Goal: Navigation & Orientation: Find specific page/section

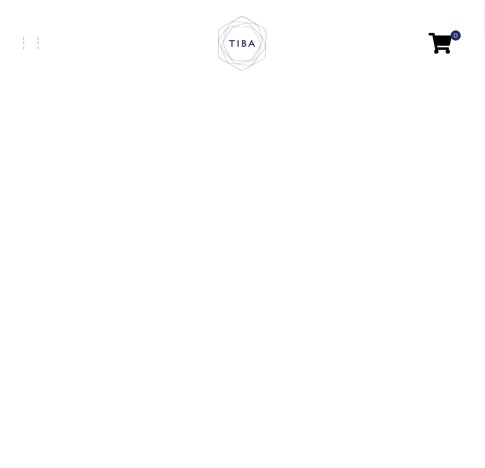
click at [32, 47] on span at bounding box center [30, 48] width 15 height 2
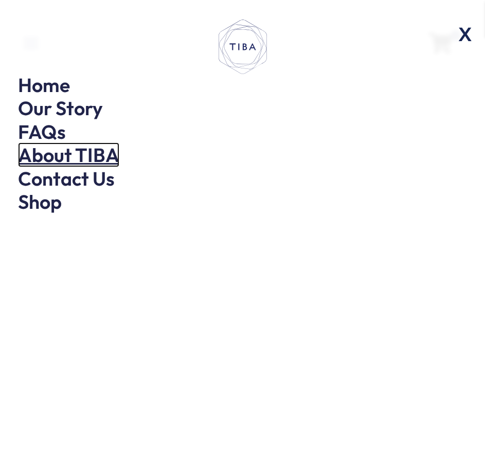
click at [48, 154] on link "About TIBA" at bounding box center [68, 154] width 101 height 25
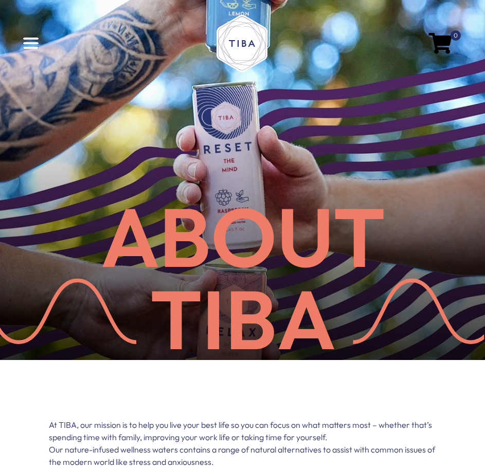
click at [28, 45] on link at bounding box center [96, 43] width 146 height 11
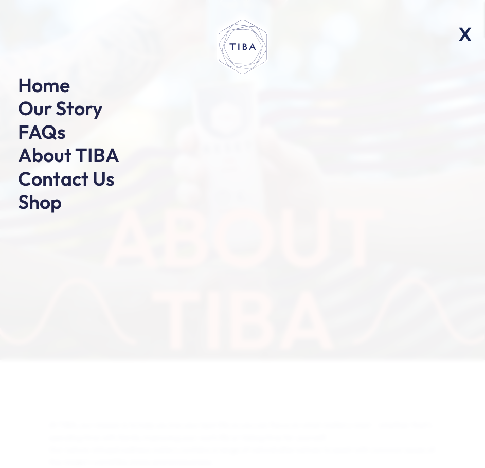
click at [67, 124] on li "FAQs" at bounding box center [242, 132] width 449 height 20
click at [45, 130] on link "FAQs" at bounding box center [42, 131] width 48 height 25
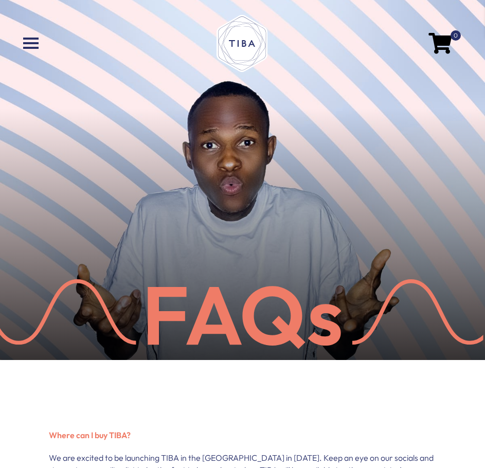
click at [31, 46] on link at bounding box center [96, 43] width 146 height 11
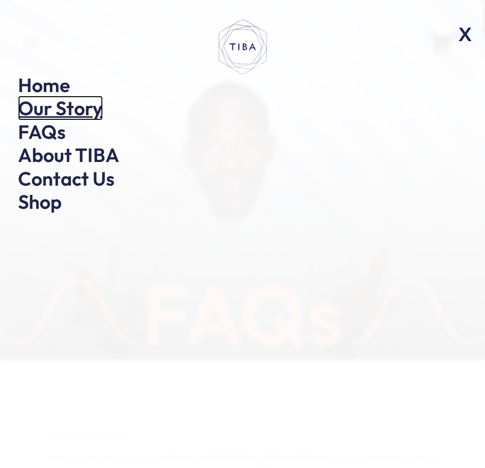
click at [55, 105] on link "Our Story" at bounding box center [60, 108] width 85 height 25
